Goal: Transaction & Acquisition: Purchase product/service

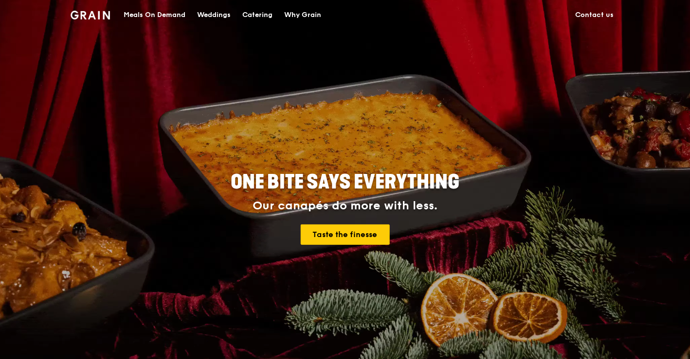
click at [249, 15] on div "Catering" at bounding box center [257, 14] width 30 height 29
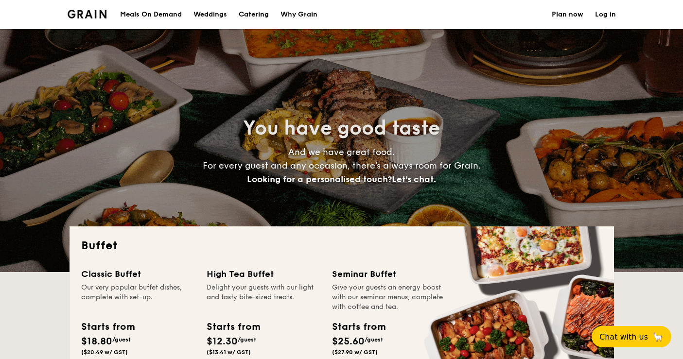
select select
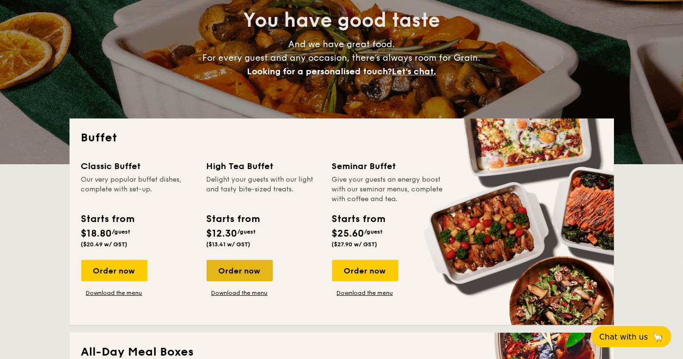
click at [243, 271] on div "Order now" at bounding box center [240, 270] width 66 height 21
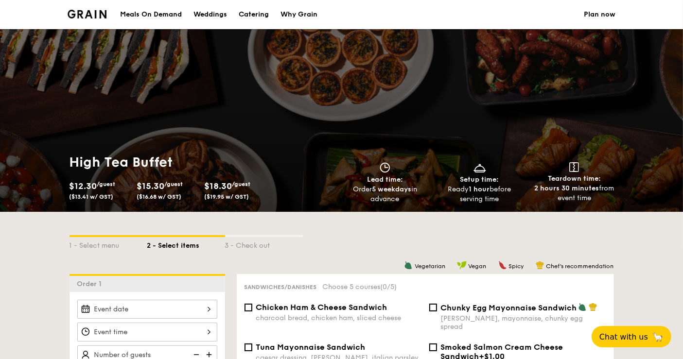
scroll to position [216, 0]
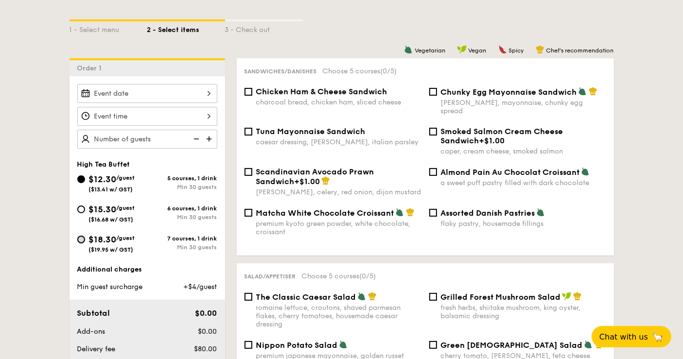
click at [79, 236] on input "$18.30 /guest ($19.95 w/ GST) 7 courses, 1 drink Min 30 guests" at bounding box center [81, 240] width 8 height 8
radio input "true"
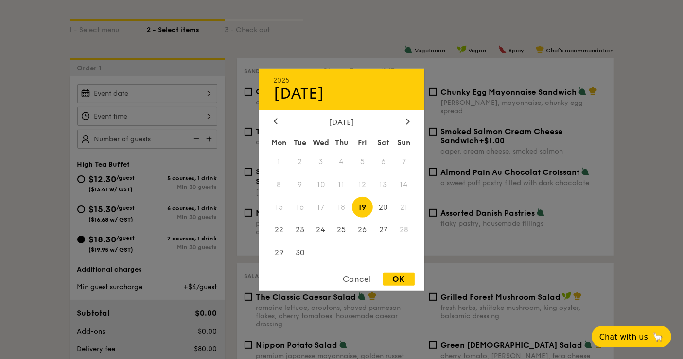
click at [141, 98] on div "2025 Sep 19 September 2025 Mon Tue Wed Thu Fri Sat Sun 1 2 3 4 5 6 7 8 9 10 11 …" at bounding box center [147, 93] width 140 height 19
click at [362, 206] on span "19" at bounding box center [362, 207] width 21 height 21
click at [388, 205] on span "20" at bounding box center [383, 207] width 21 height 21
click at [296, 226] on span "23" at bounding box center [299, 230] width 21 height 21
drag, startPoint x: 392, startPoint y: 283, endPoint x: 360, endPoint y: 268, distance: 35.5
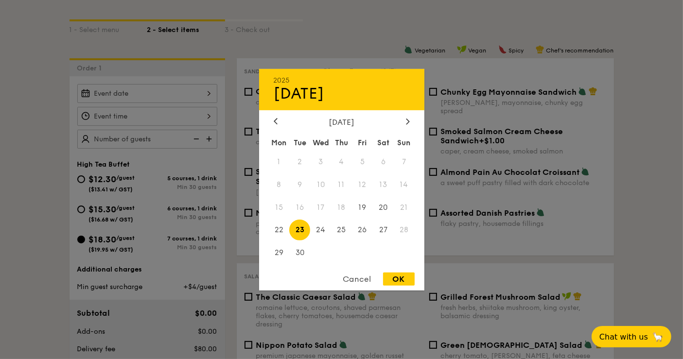
click at [394, 282] on div "OK" at bounding box center [399, 279] width 32 height 13
type input "Sep 23, 2025"
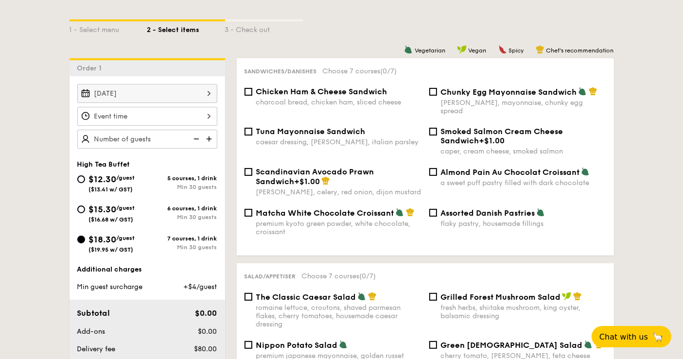
click at [210, 138] on img at bounding box center [210, 139] width 15 height 18
type input "20 guests"
click at [195, 136] on img at bounding box center [195, 139] width 15 height 18
click at [196, 136] on img at bounding box center [195, 139] width 15 height 18
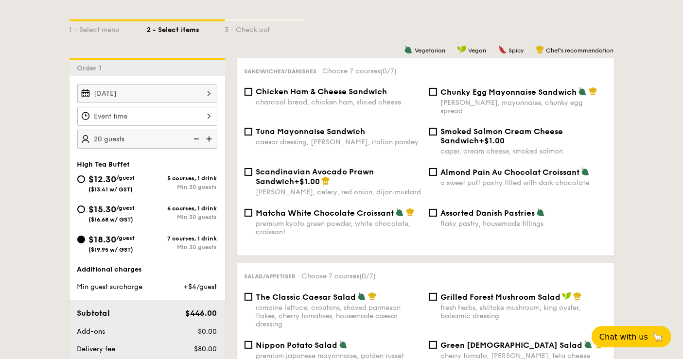
click at [197, 137] on img at bounding box center [195, 139] width 15 height 18
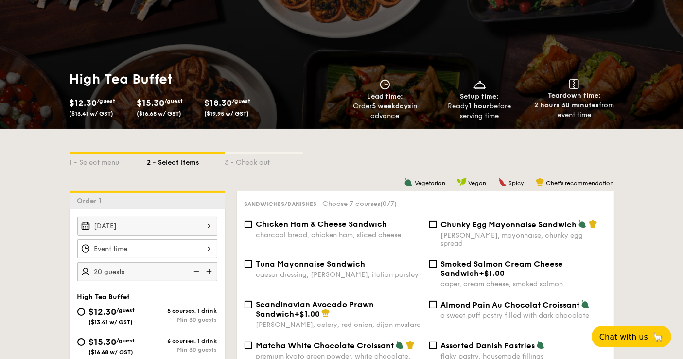
scroll to position [162, 0]
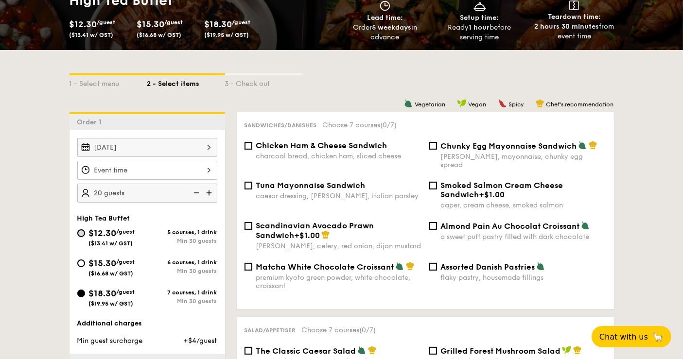
click at [85, 232] on input "$12.30 /guest ($13.41 w/ GST) 5 courses, 1 drink Min 30 guests" at bounding box center [81, 234] width 8 height 8
radio input "true"
click at [80, 260] on input "$15.30 /guest ($16.68 w/ GST) 6 courses, 1 drink Min 30 guests" at bounding box center [81, 264] width 8 height 8
radio input "true"
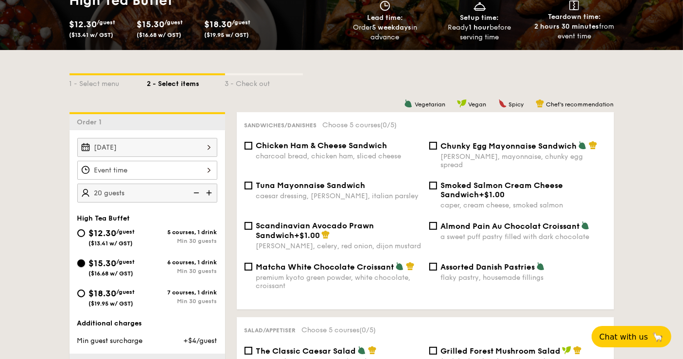
radio input "true"
click at [79, 290] on input "$18.30 /guest ($19.95 w/ GST) 7 courses, 1 drink Min 30 guests" at bounding box center [81, 294] width 8 height 8
radio input "true"
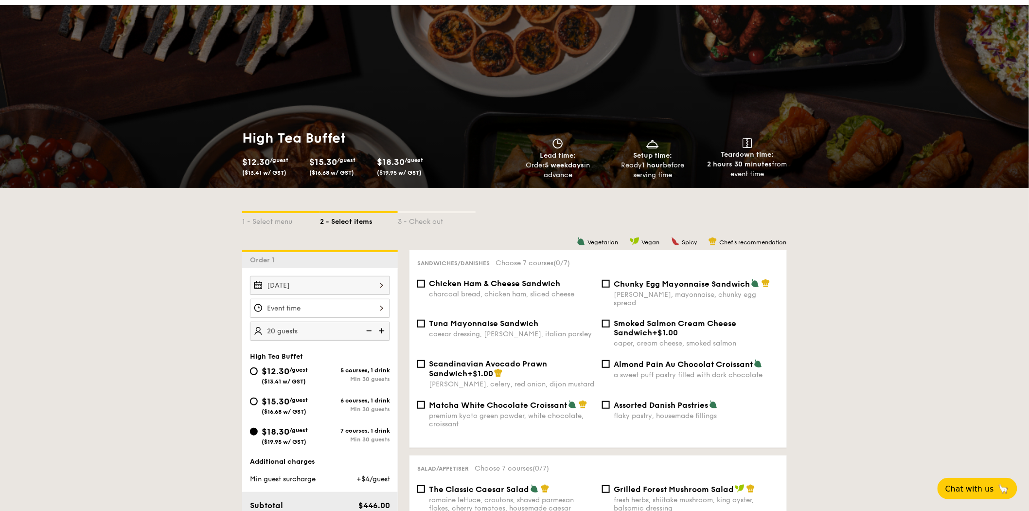
scroll to position [0, 0]
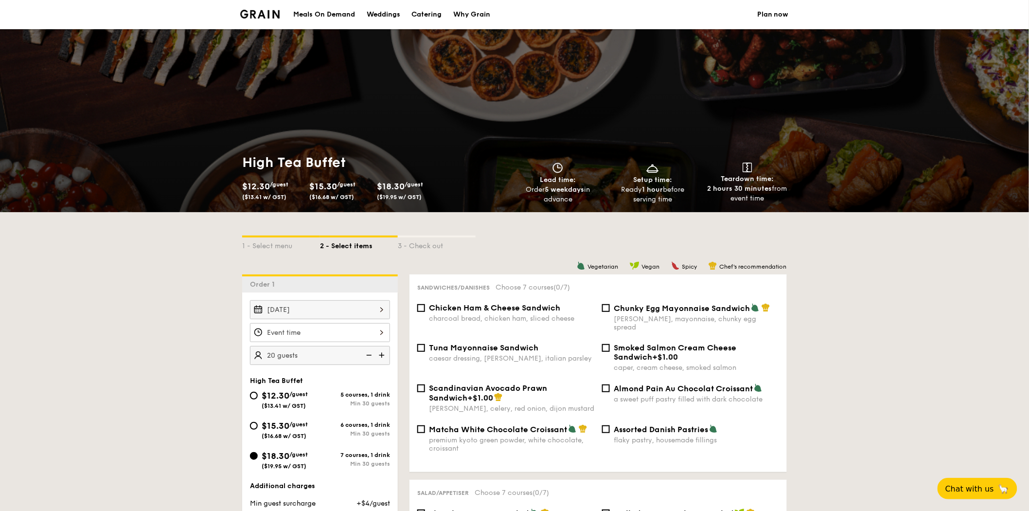
select select
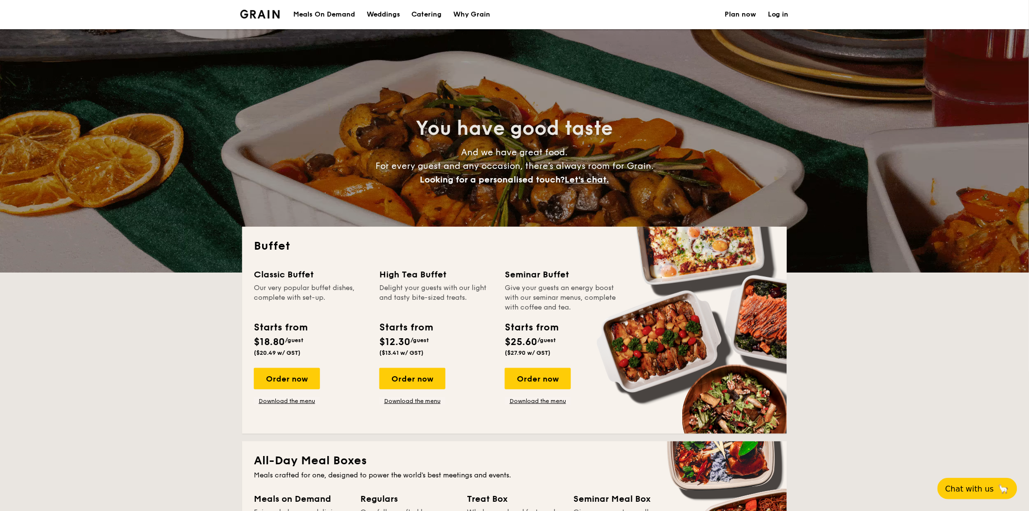
click at [423, 18] on h1 "Catering" at bounding box center [427, 14] width 30 height 29
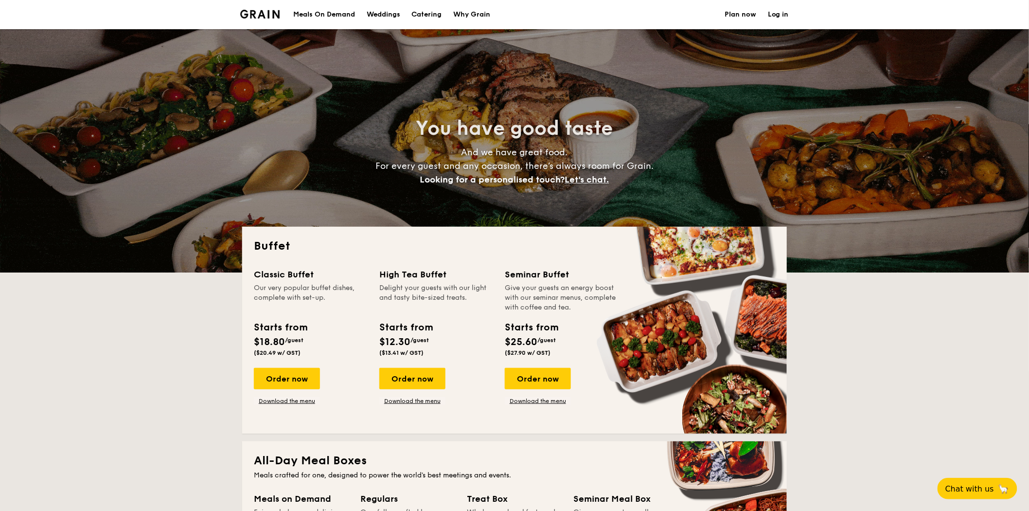
scroll to position [54, 0]
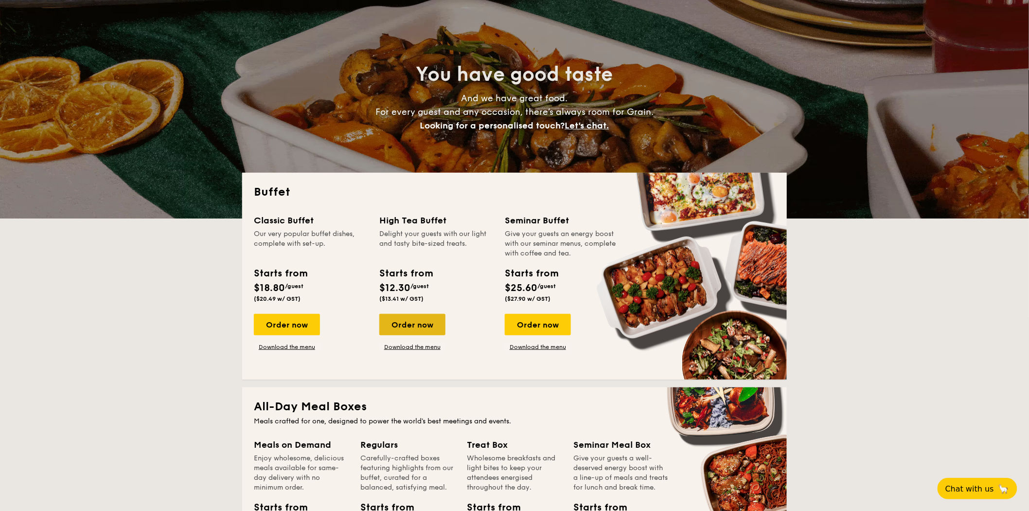
click at [417, 323] on div "Order now" at bounding box center [412, 324] width 66 height 21
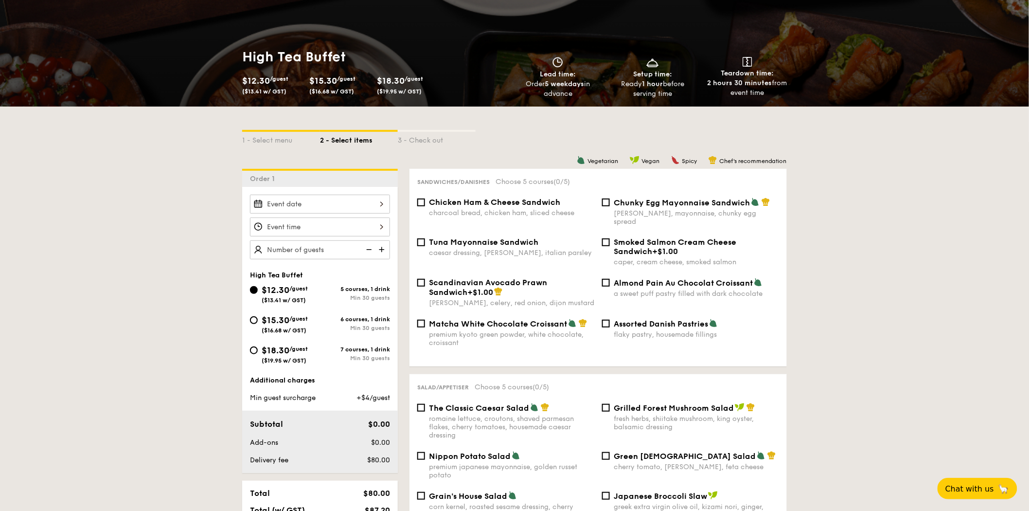
scroll to position [108, 0]
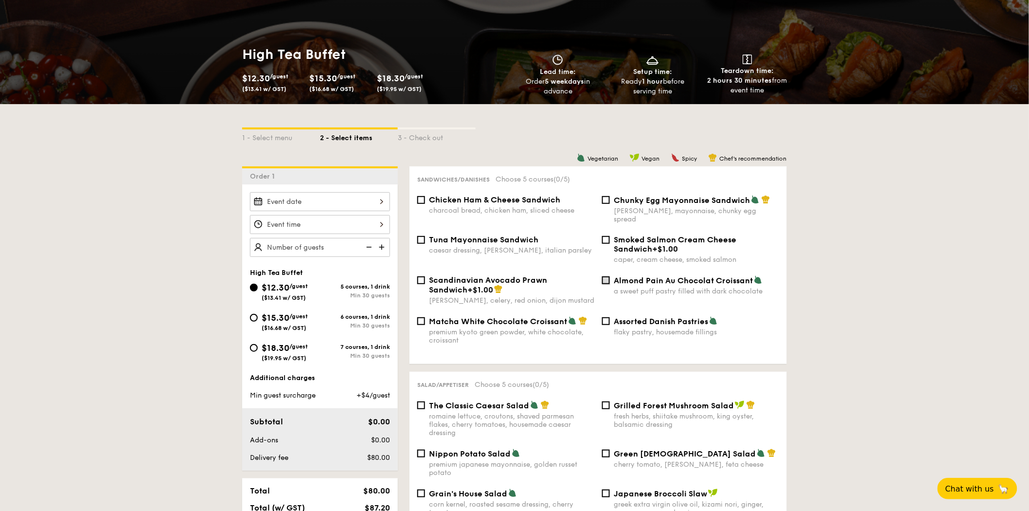
click at [607, 276] on input "Almond Pain Au Chocolat Croissant a sweet puff pastry filled with dark chocolate" at bounding box center [606, 280] width 8 height 8
checkbox input "true"
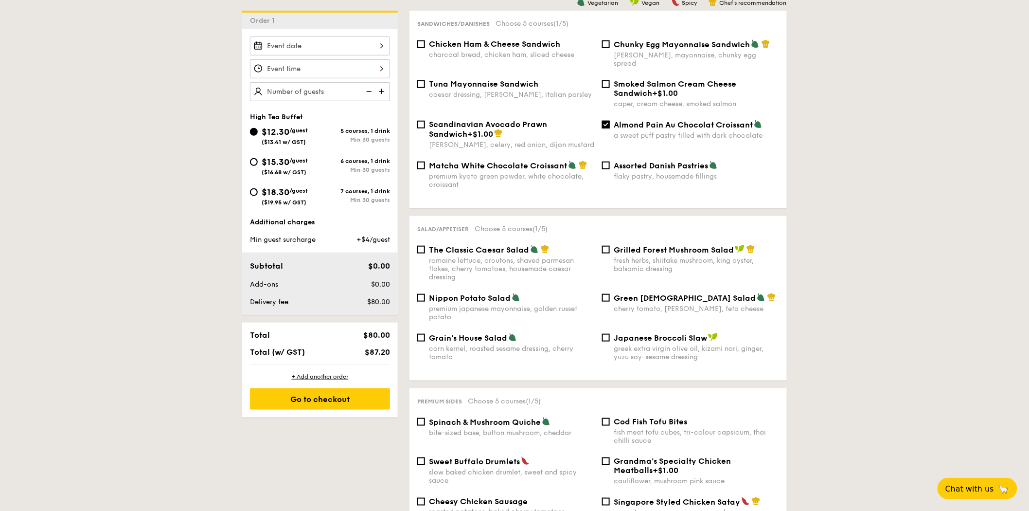
scroll to position [270, 0]
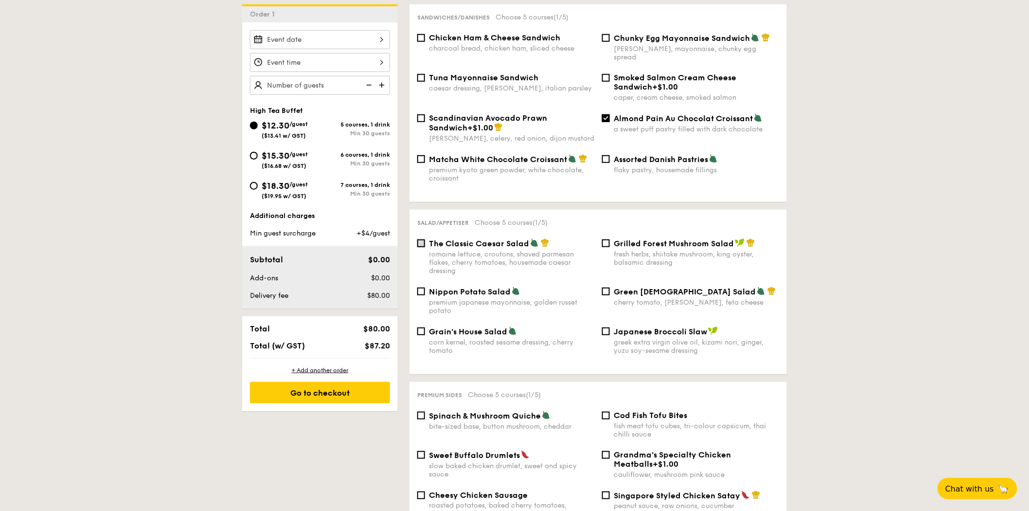
click at [422, 239] on input "The Classic Caesar Salad romaine lettuce, croutons, shaved parmesan flakes, che…" at bounding box center [421, 243] width 8 height 8
checkbox input "true"
click at [604, 289] on input "Green Goddess Salad cherry tomato, dill, feta cheese" at bounding box center [606, 291] width 8 height 8
checkbox input "true"
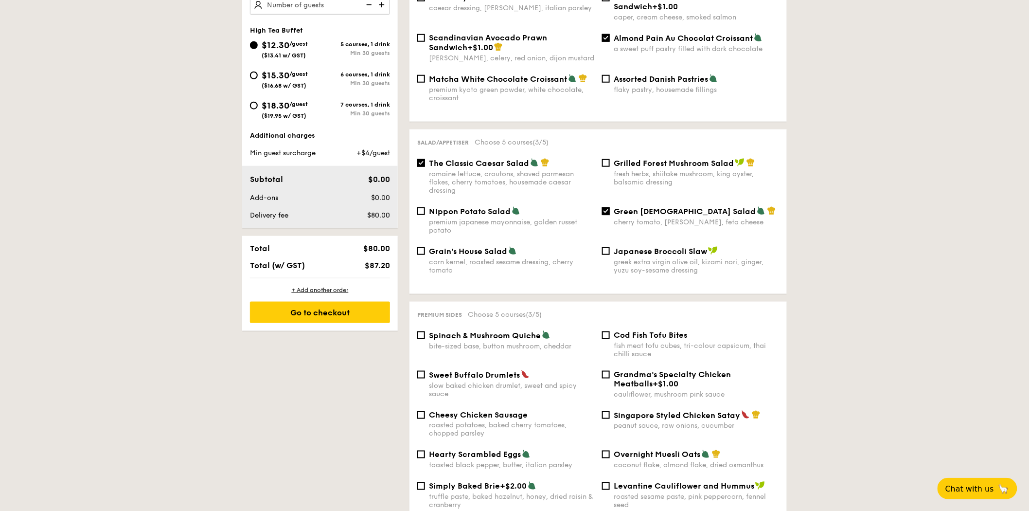
scroll to position [378, 0]
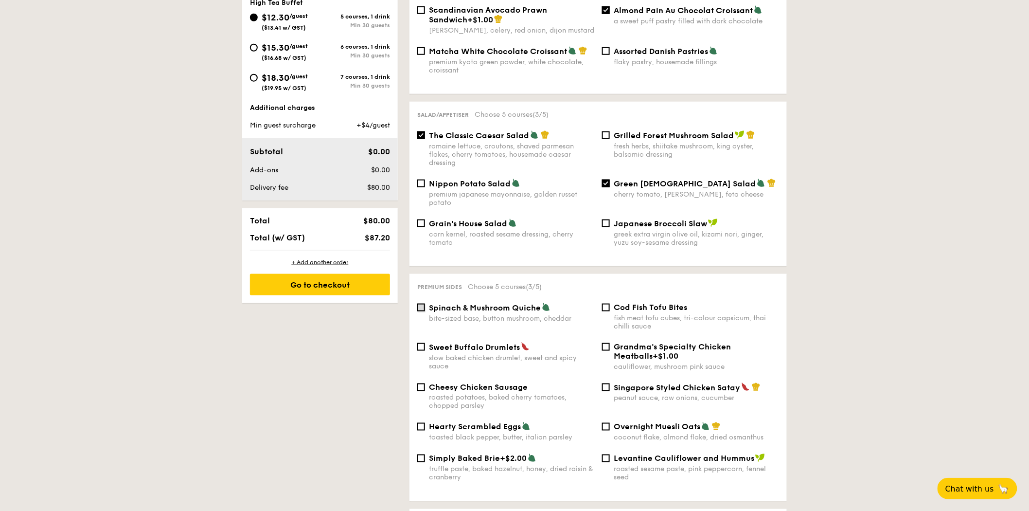
click at [423, 305] on input "Spinach & Mushroom Quiche bite-sized base, button mushroom, cheddar" at bounding box center [421, 307] width 8 height 8
checkbox input "true"
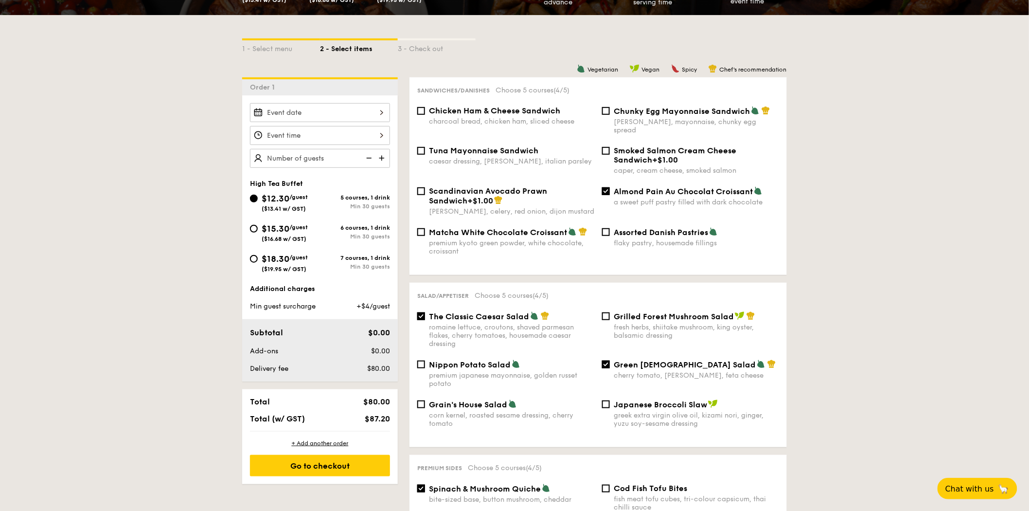
scroll to position [216, 0]
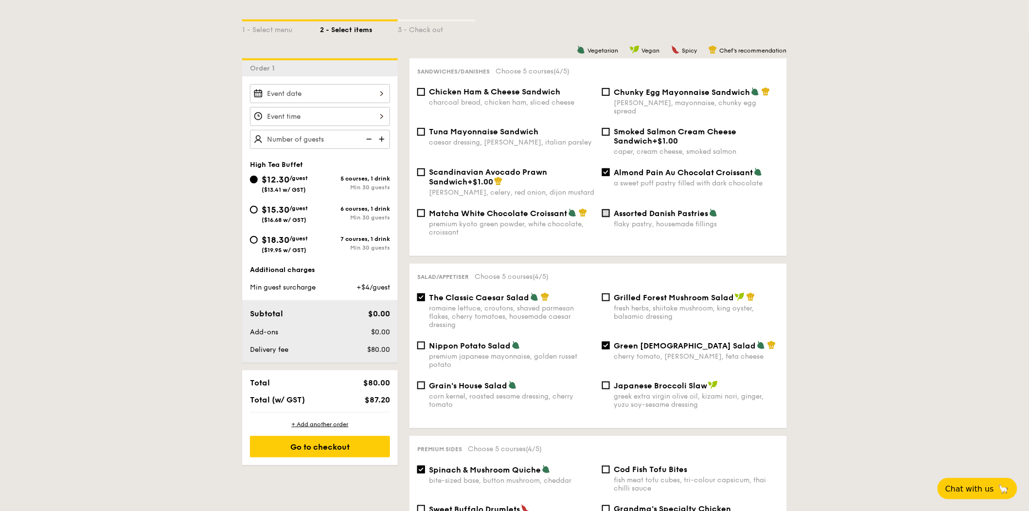
click at [604, 209] on input "Assorted Danish Pastries flaky pastry, housemade fillings" at bounding box center [606, 213] width 8 height 8
checkbox input "true"
drag, startPoint x: 608, startPoint y: 166, endPoint x: 618, endPoint y: 171, distance: 10.7
click at [608, 168] on input "Almond Pain Au Chocolat Croissant a sweet puff pastry filled with dark chocolate" at bounding box center [606, 172] width 8 height 8
checkbox input "false"
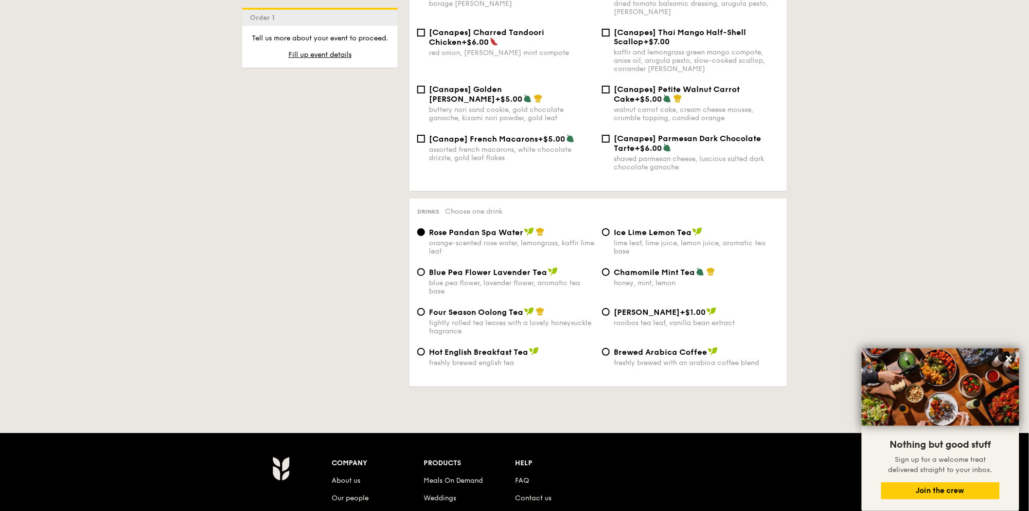
scroll to position [1459, 0]
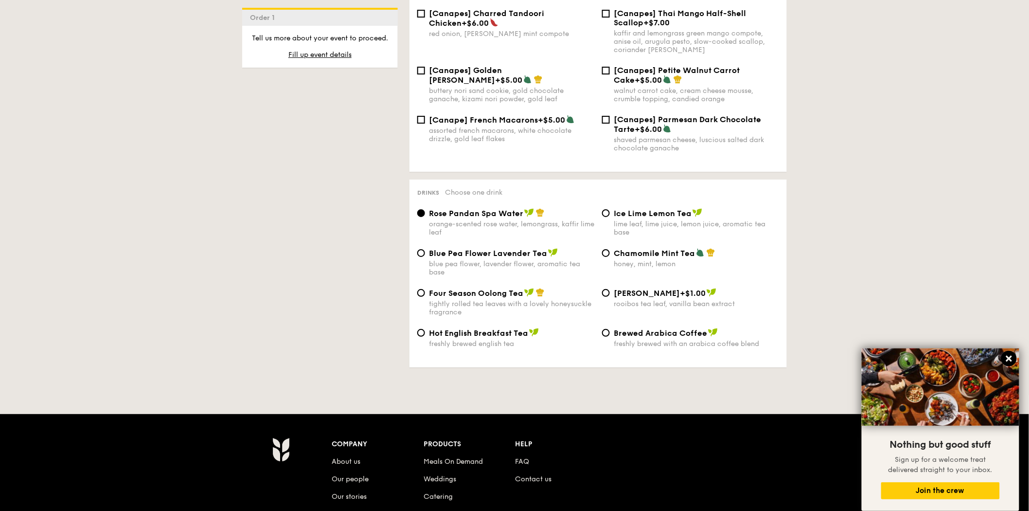
click at [683, 357] on icon at bounding box center [1009, 358] width 9 height 9
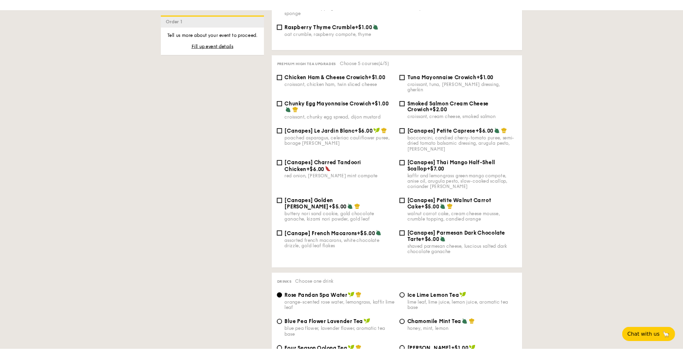
scroll to position [1135, 0]
